Goal: Task Accomplishment & Management: Manage account settings

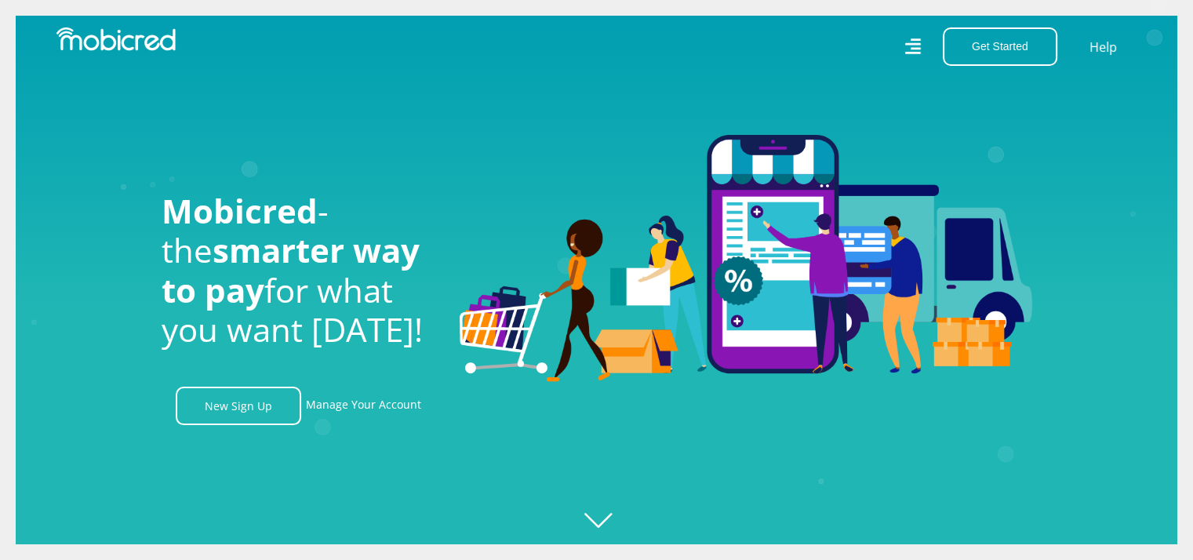
click at [1044, 285] on icon "Created with Raphaël 2.3.0" at bounding box center [612, 280] width 1193 height 560
click at [374, 405] on link "Manage Your Account" at bounding box center [363, 406] width 115 height 38
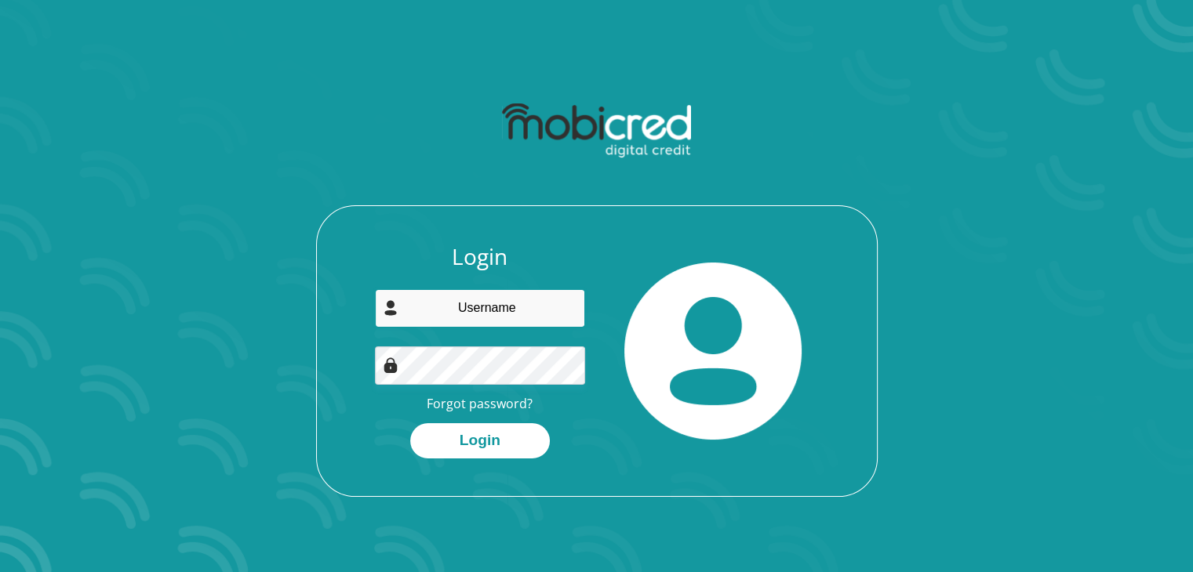
drag, startPoint x: 462, startPoint y: 319, endPoint x: 470, endPoint y: 314, distance: 9.1
click at [462, 319] on input "email" at bounding box center [480, 308] width 210 height 38
type input "mondli100@gmail.com"
click at [410, 423] on button "Login" at bounding box center [480, 440] width 140 height 35
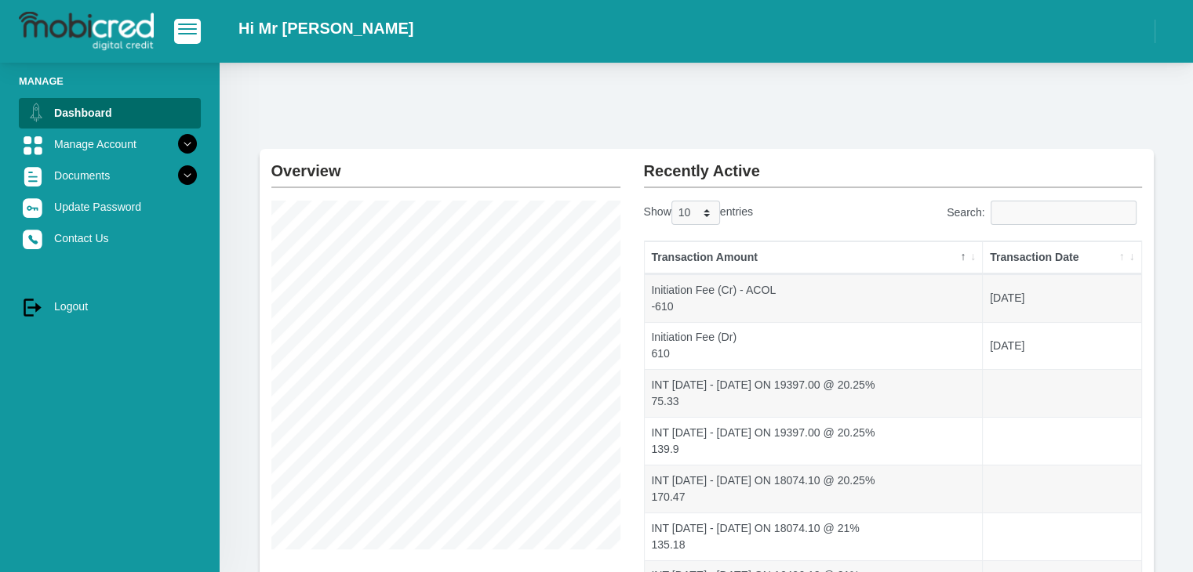
click at [962, 259] on th "Transaction Amount" at bounding box center [813, 257] width 339 height 33
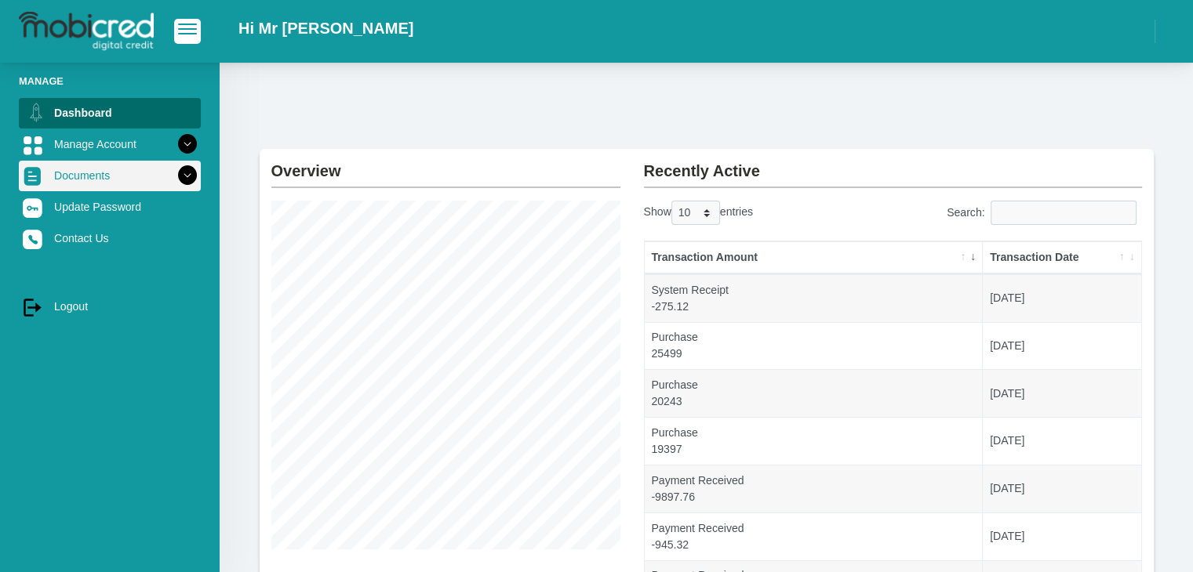
click at [91, 179] on link "Documents" at bounding box center [110, 176] width 182 height 30
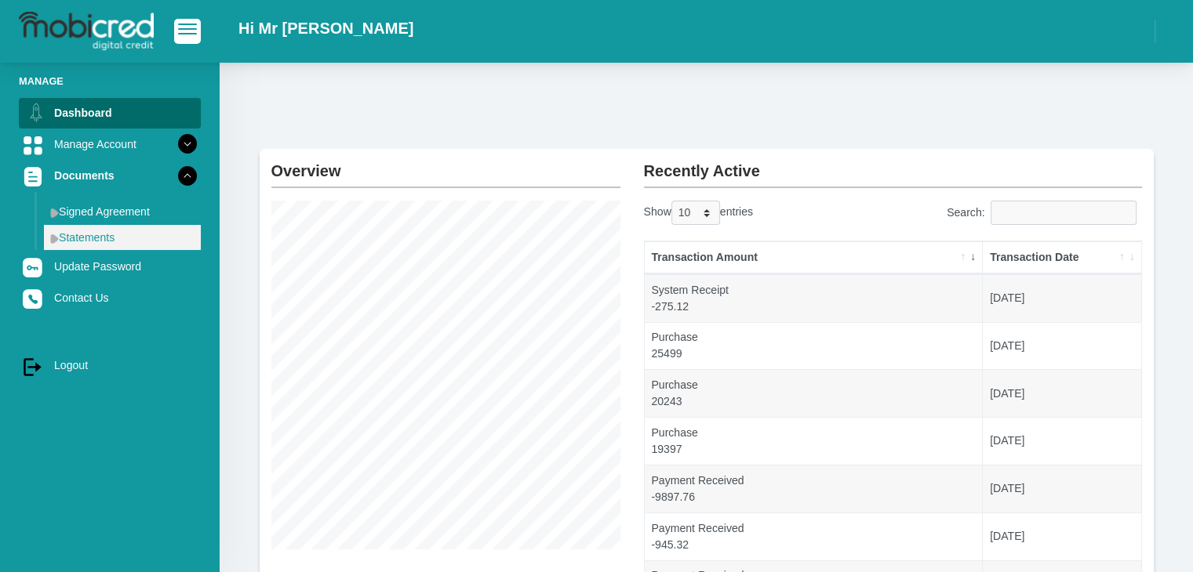
click at [103, 238] on link "Statements" at bounding box center [122, 237] width 157 height 25
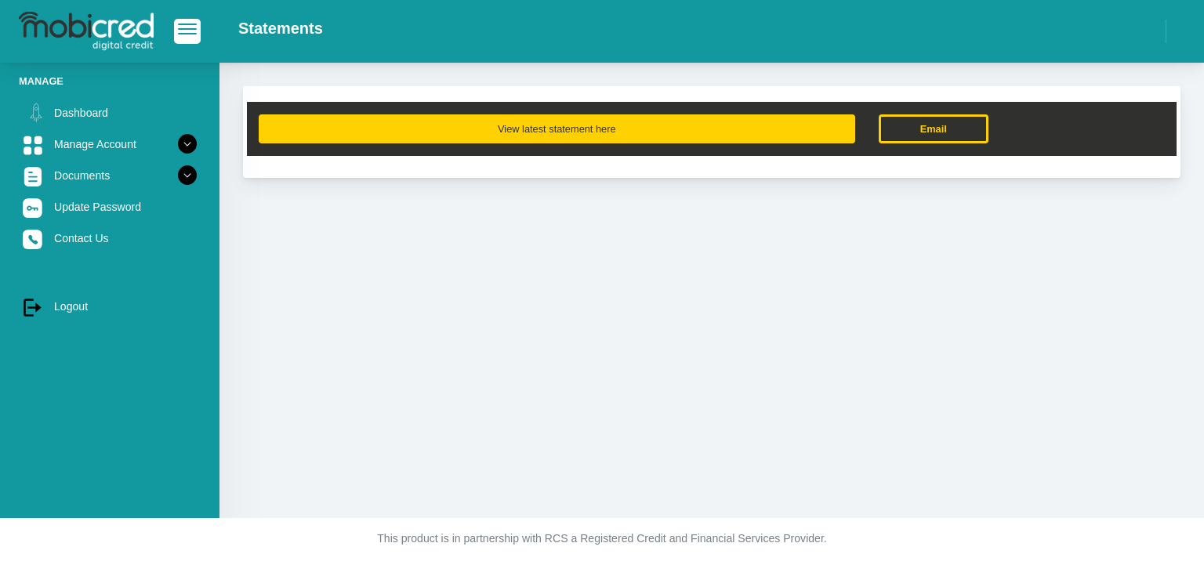
click at [625, 121] on button "View latest statement here" at bounding box center [557, 128] width 597 height 29
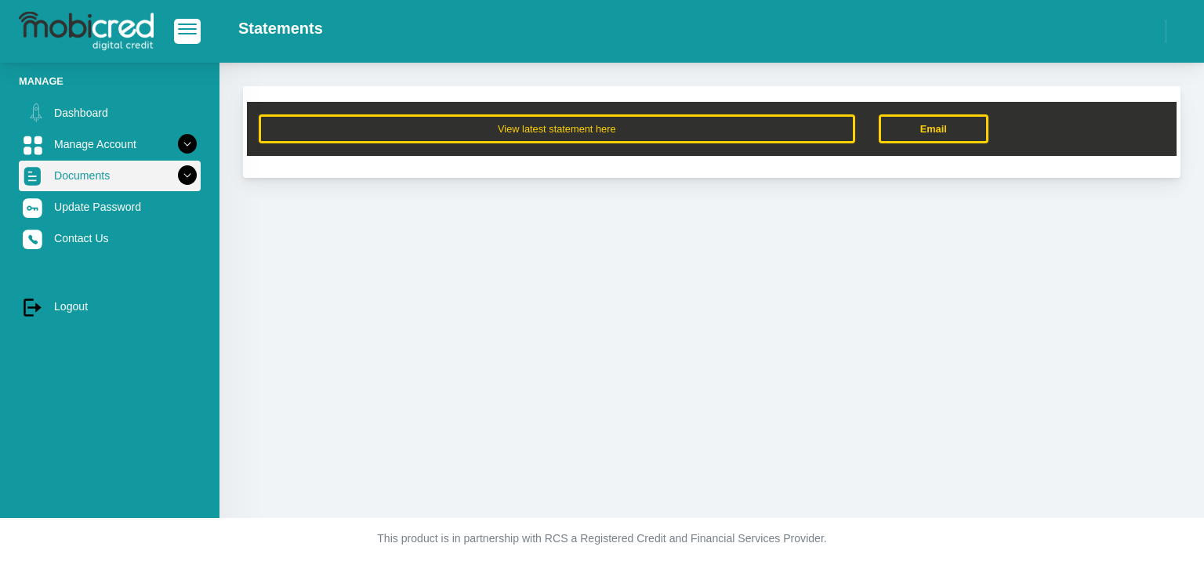
click at [94, 181] on link "Documents" at bounding box center [110, 176] width 182 height 30
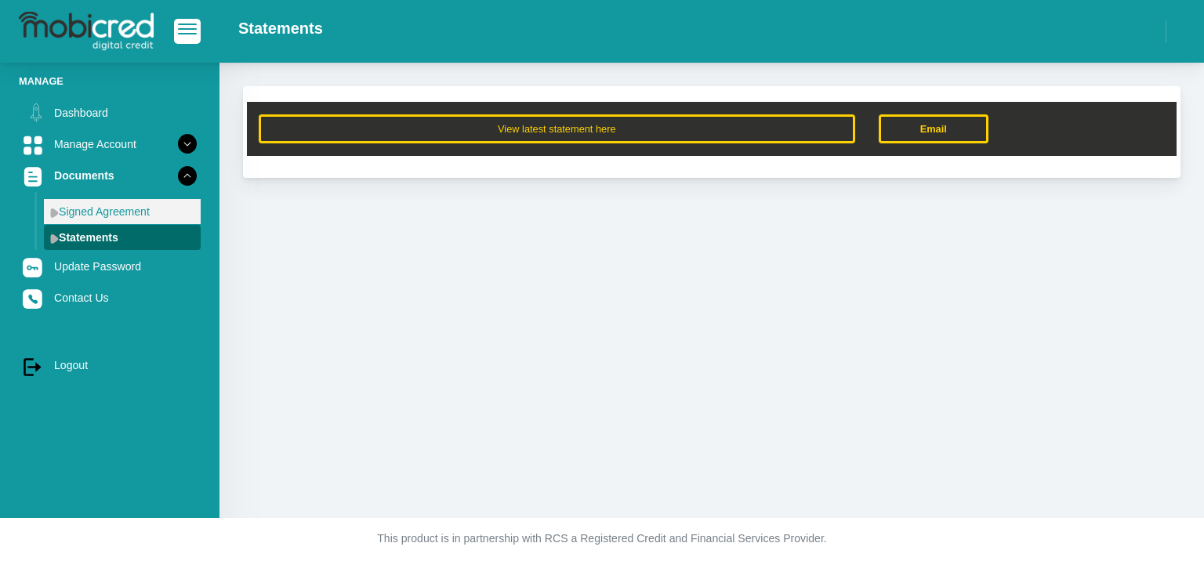
click at [107, 212] on link "Signed Agreement" at bounding box center [122, 211] width 157 height 25
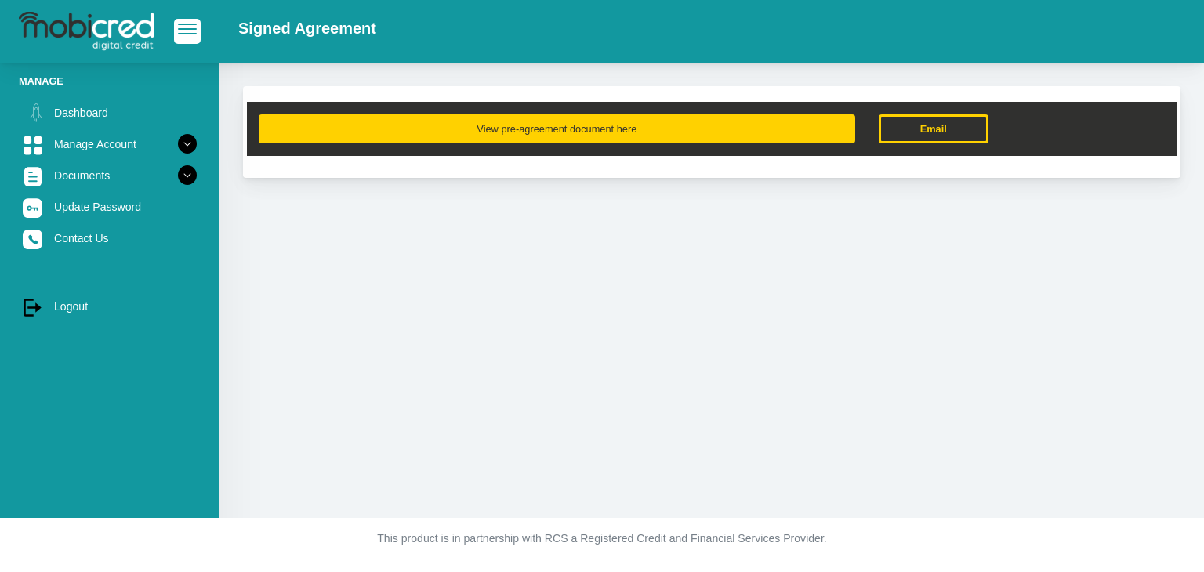
click at [511, 122] on button "View pre-agreement document here" at bounding box center [557, 128] width 597 height 29
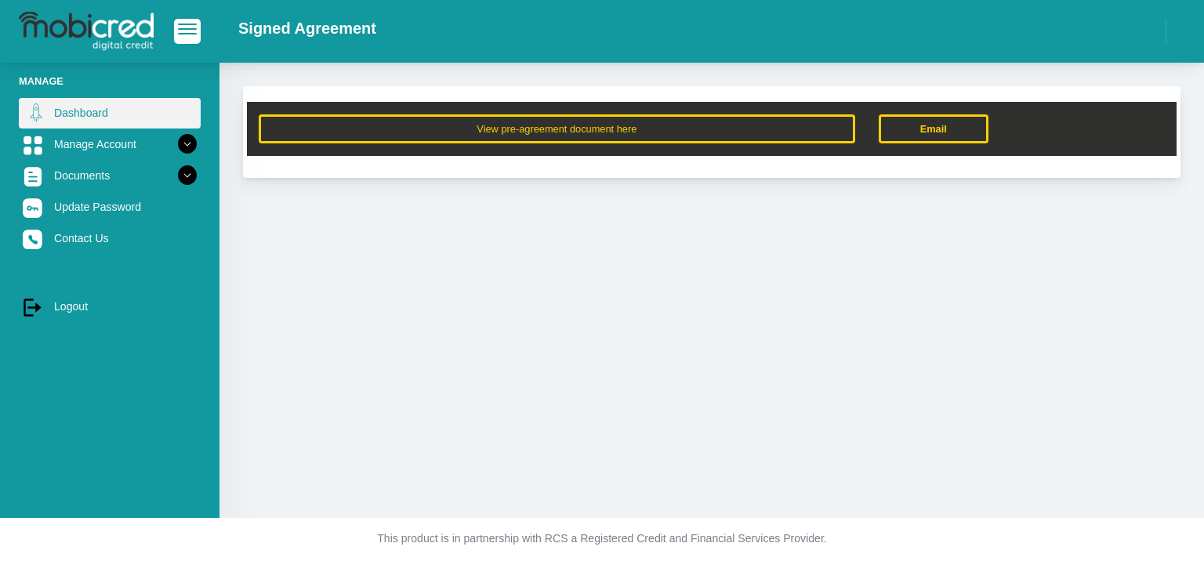
click at [88, 125] on link "Dashboard" at bounding box center [110, 113] width 182 height 30
